Goal: Check status: Check status

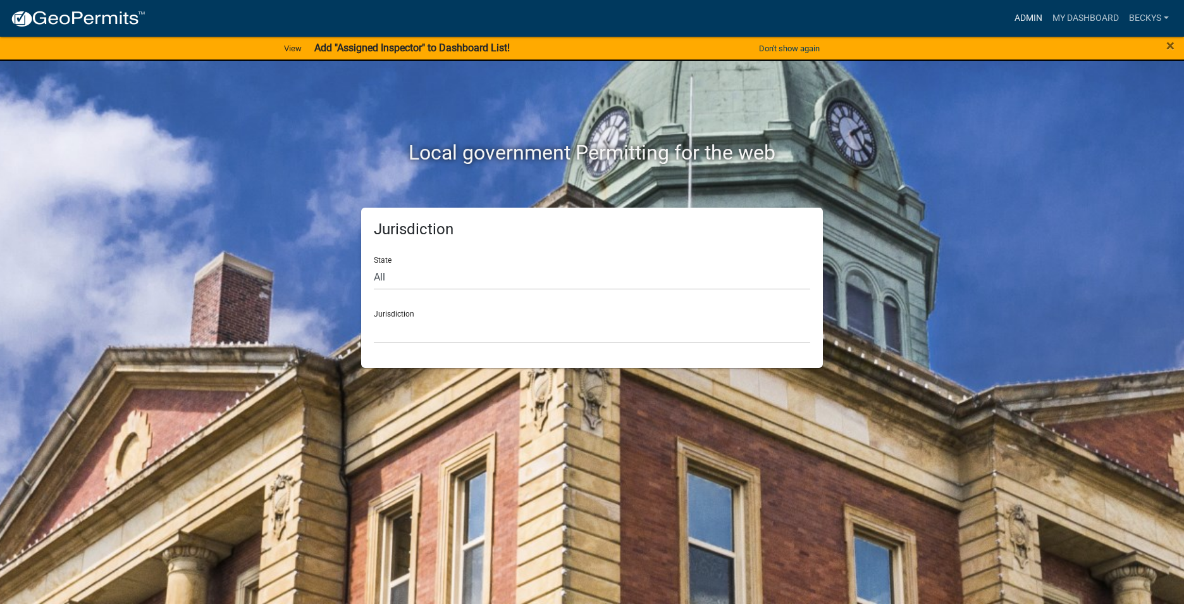
click at [1039, 15] on link "Admin" at bounding box center [1029, 18] width 38 height 24
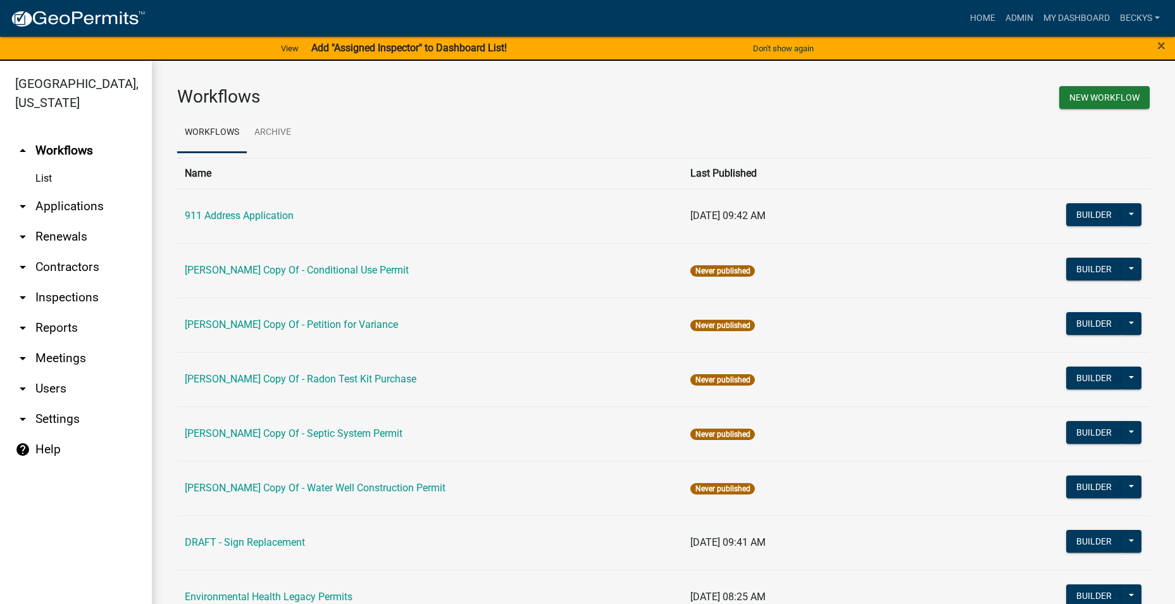
click at [73, 191] on link "arrow_drop_down Applications" at bounding box center [76, 206] width 152 height 30
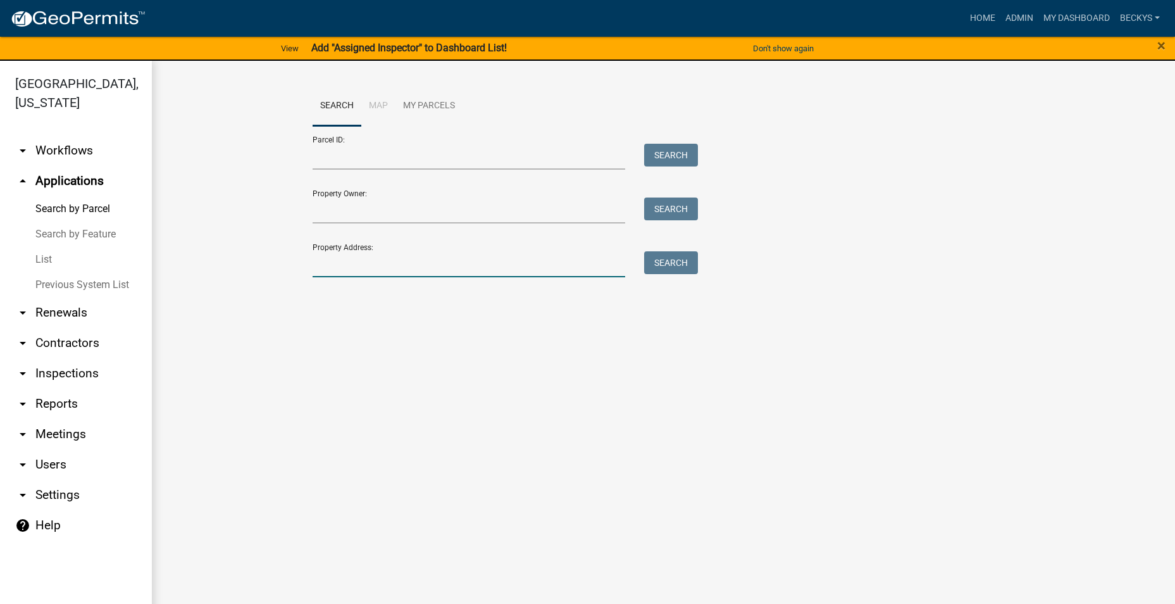
click at [328, 261] on input "Property Address:" at bounding box center [469, 264] width 313 height 26
type input "6146"
click at [678, 264] on button "Search" at bounding box center [671, 262] width 54 height 23
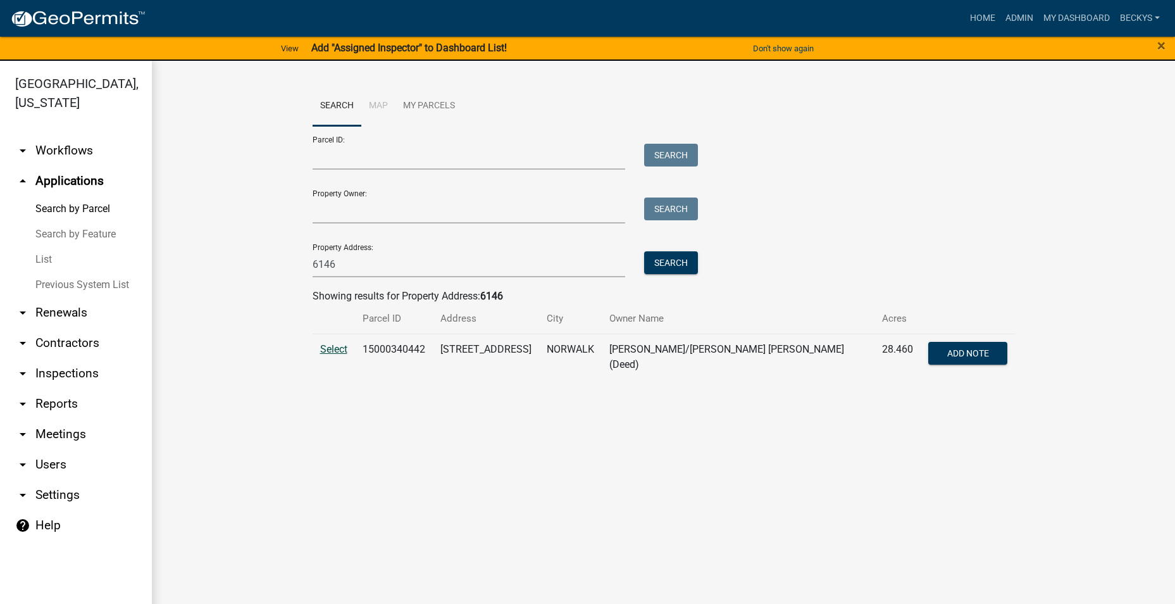
click at [326, 349] on span "Select" at bounding box center [333, 349] width 27 height 12
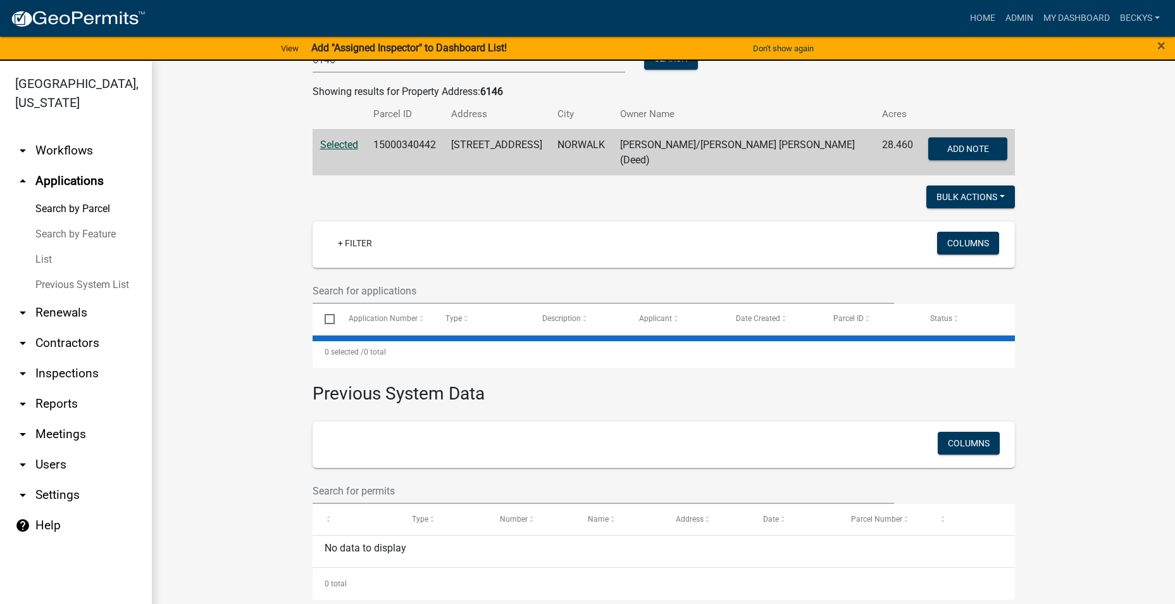
scroll to position [206, 0]
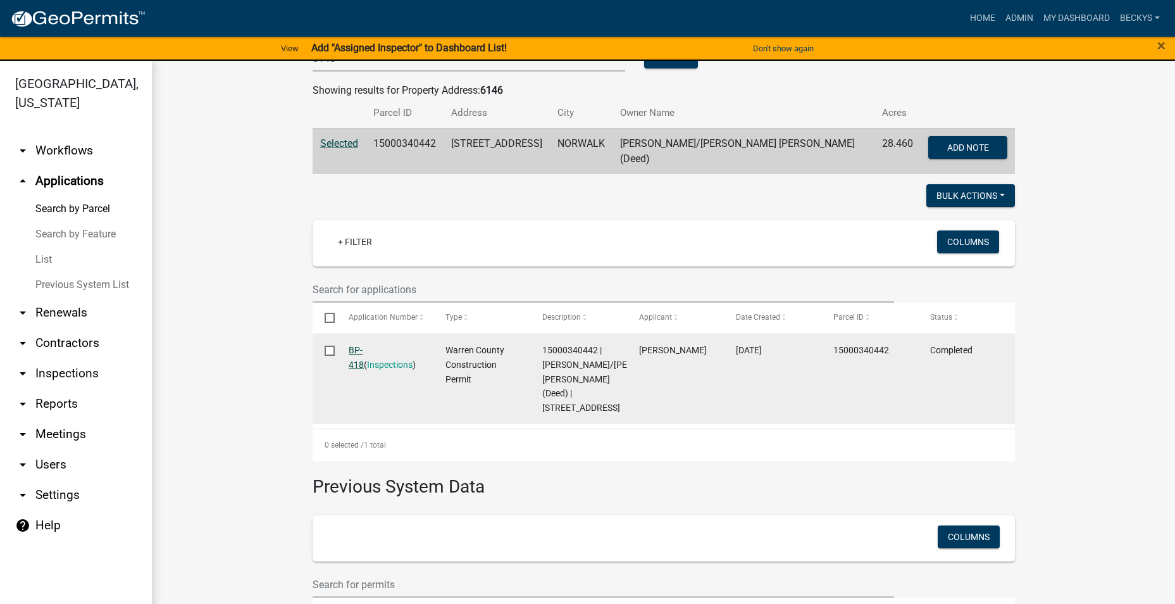
click at [359, 345] on link "BP-418" at bounding box center [356, 357] width 15 height 25
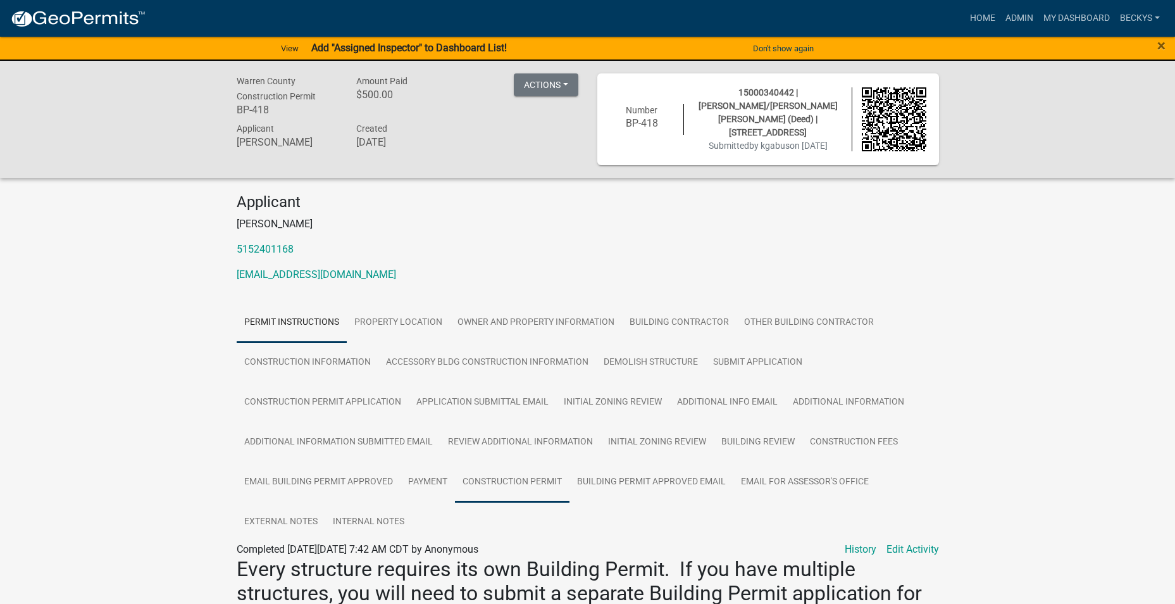
click at [497, 473] on link "Construction Permit" at bounding box center [512, 482] width 115 height 40
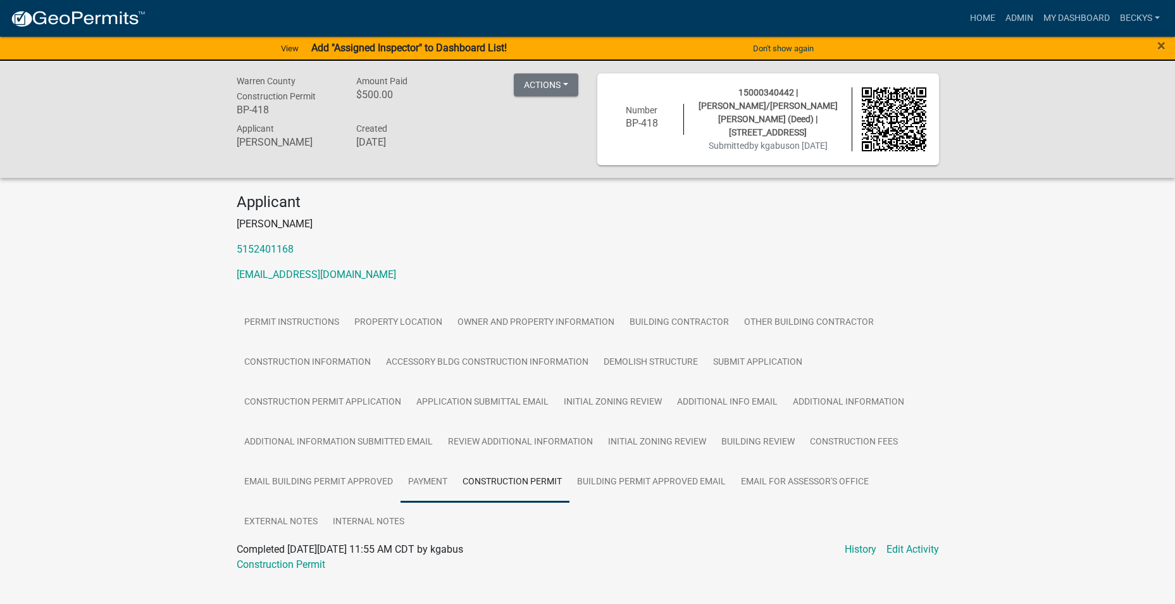
click at [400, 474] on link "Payment" at bounding box center [427, 482] width 54 height 40
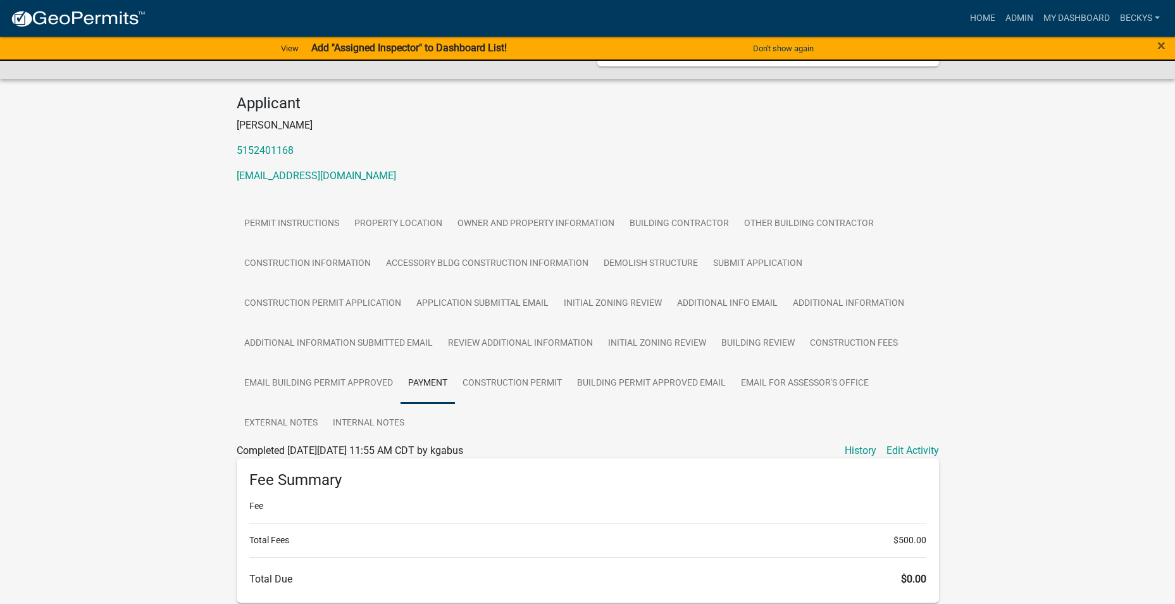
scroll to position [253, 0]
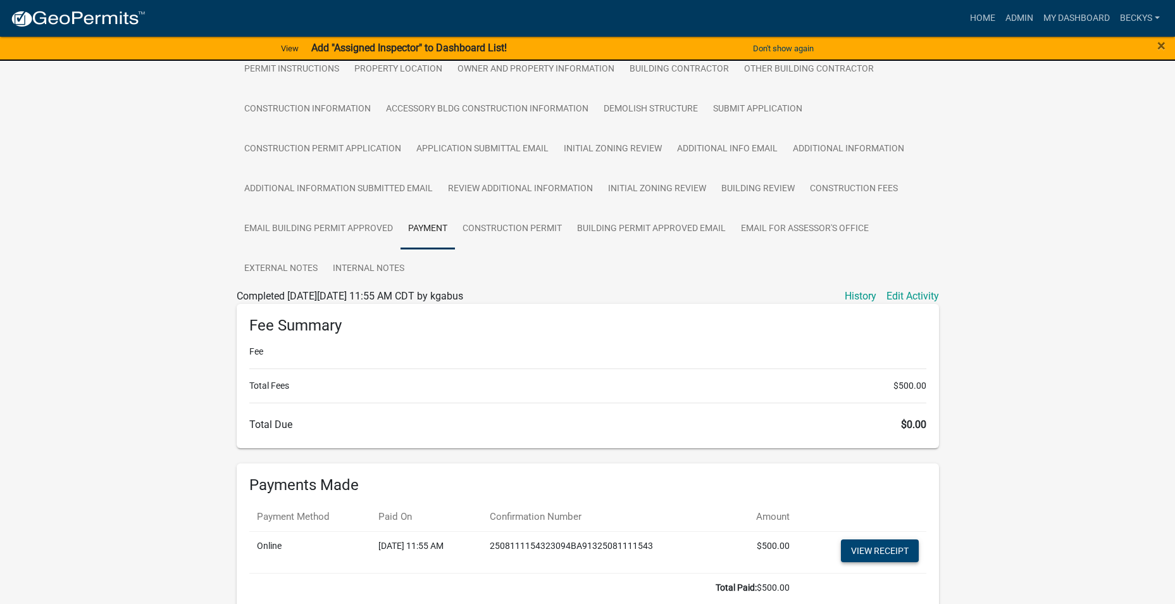
click at [876, 548] on link "View receipt" at bounding box center [880, 550] width 78 height 23
